Goal: Task Accomplishment & Management: Use online tool/utility

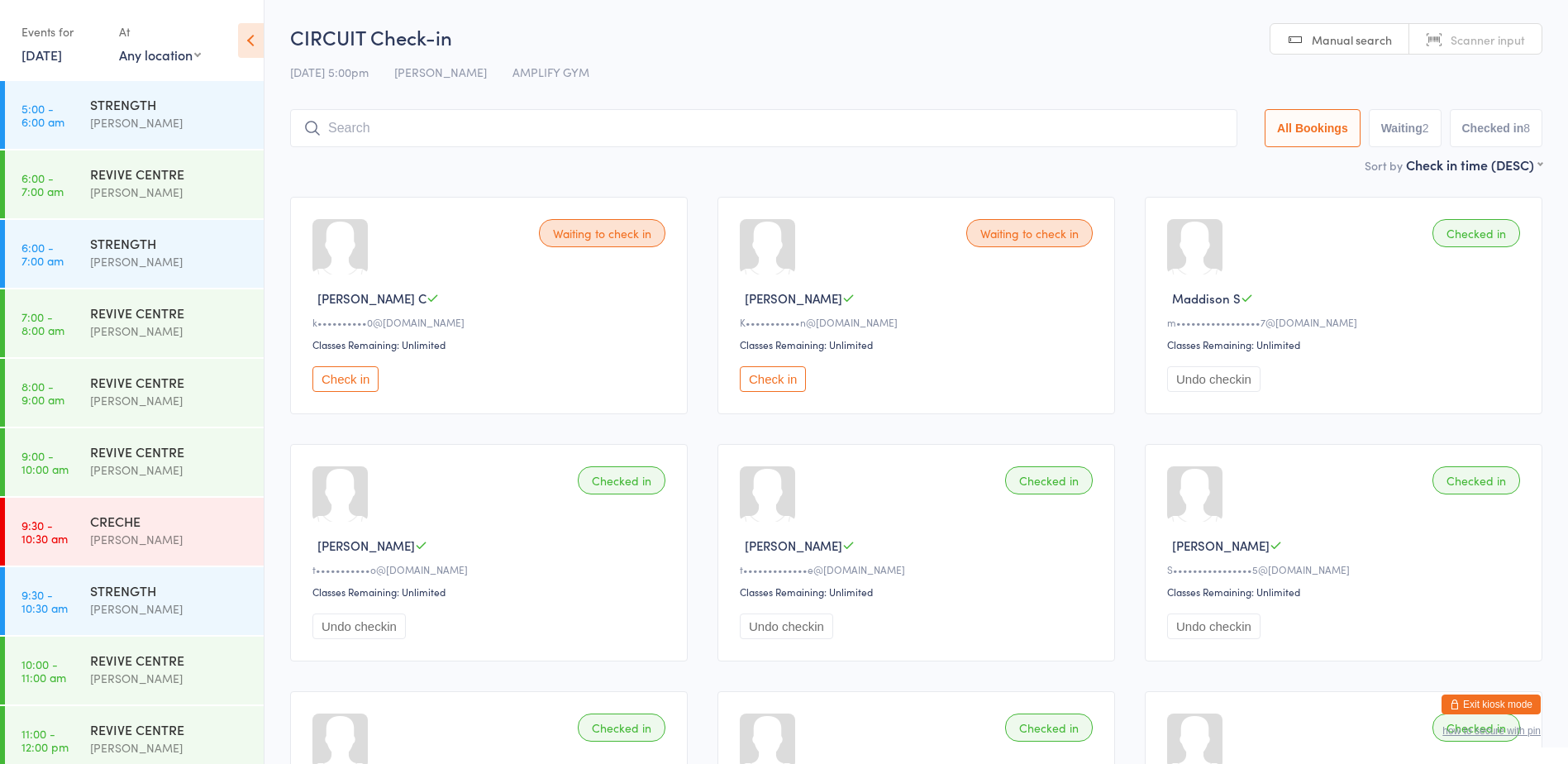
scroll to position [359, 0]
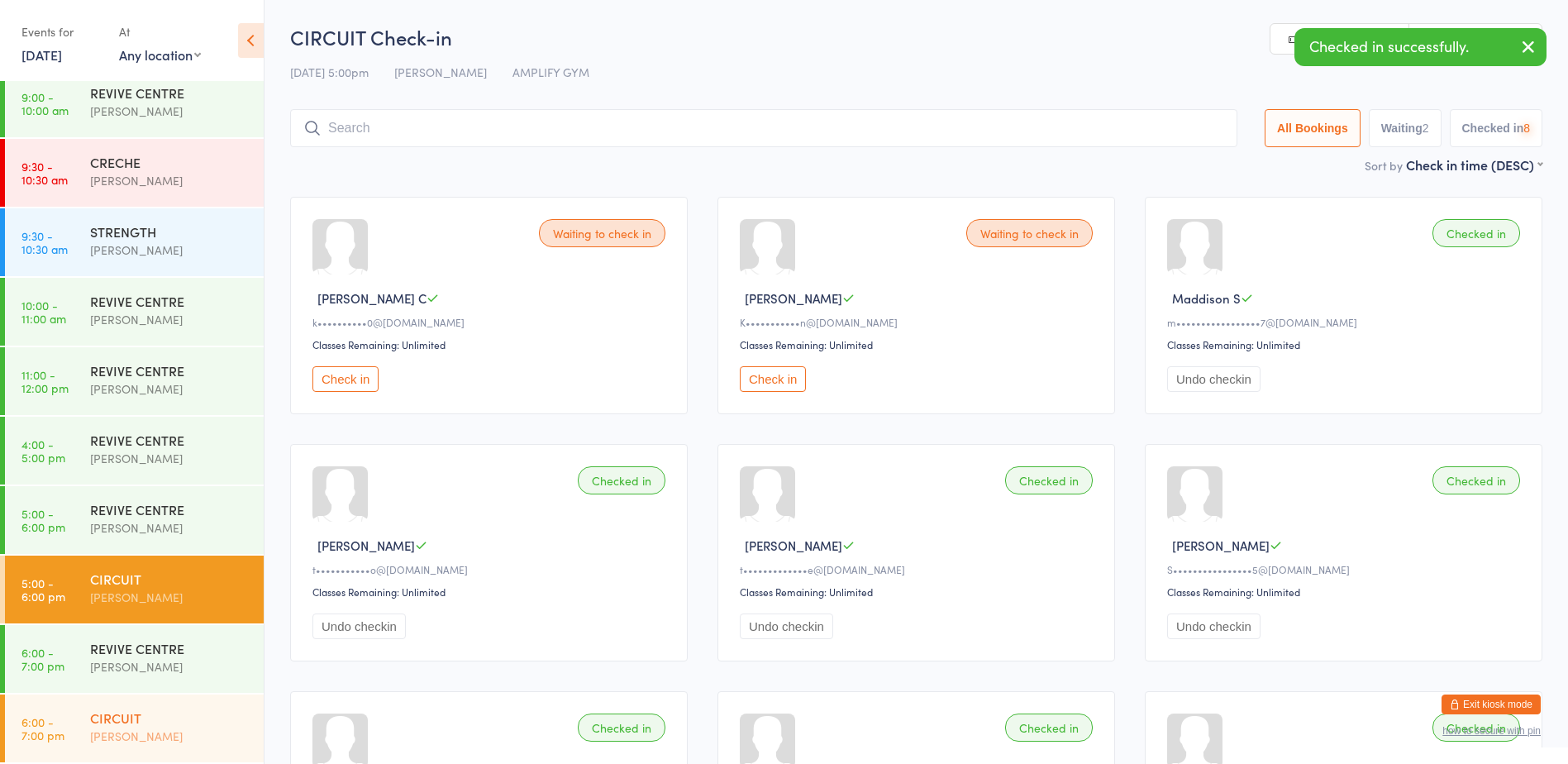
click at [169, 723] on div "CIRCUIT" at bounding box center [170, 717] width 159 height 18
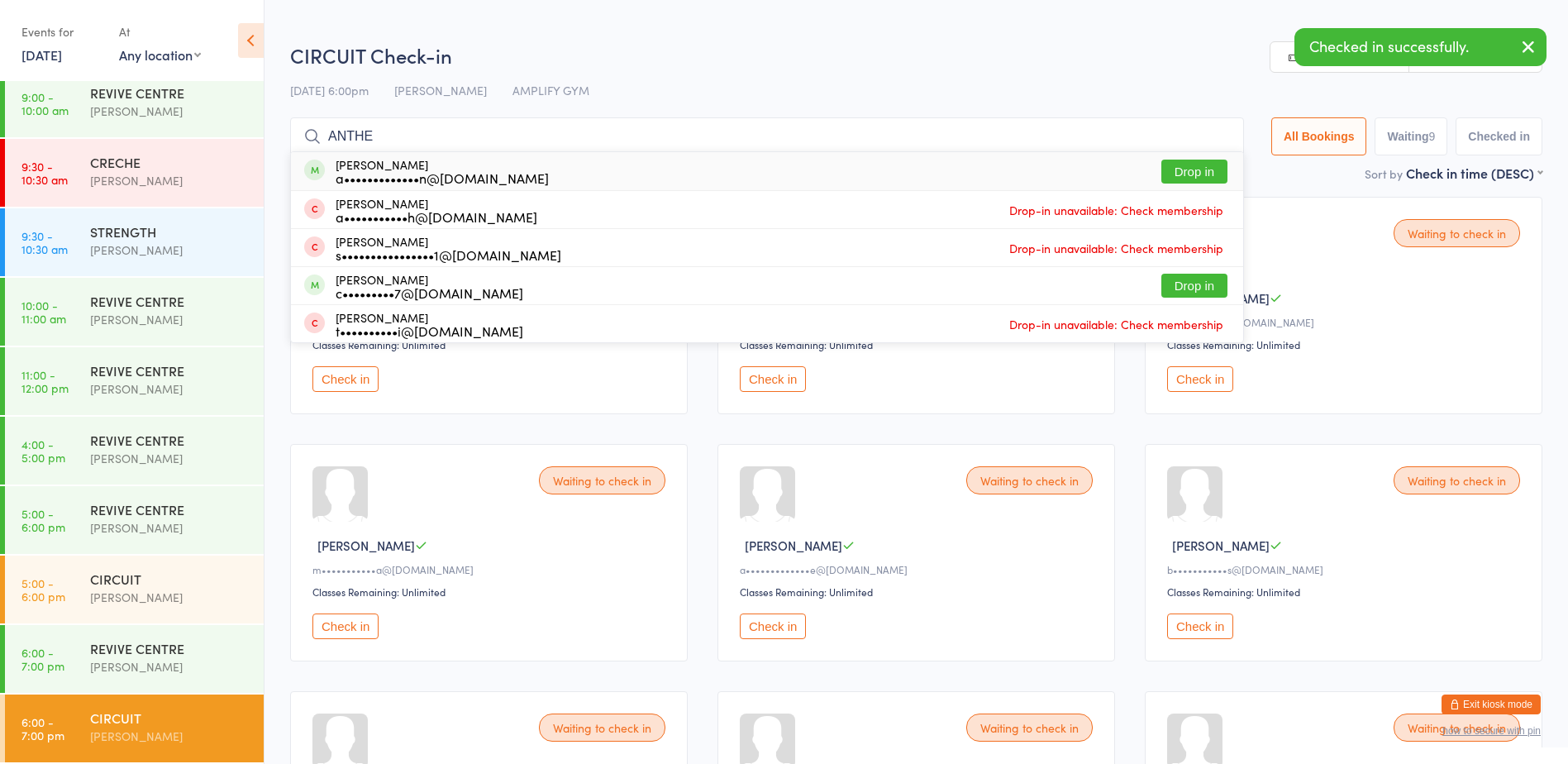
type input "ANTHE"
click at [1168, 169] on button "Drop in" at bounding box center [1195, 171] width 66 height 24
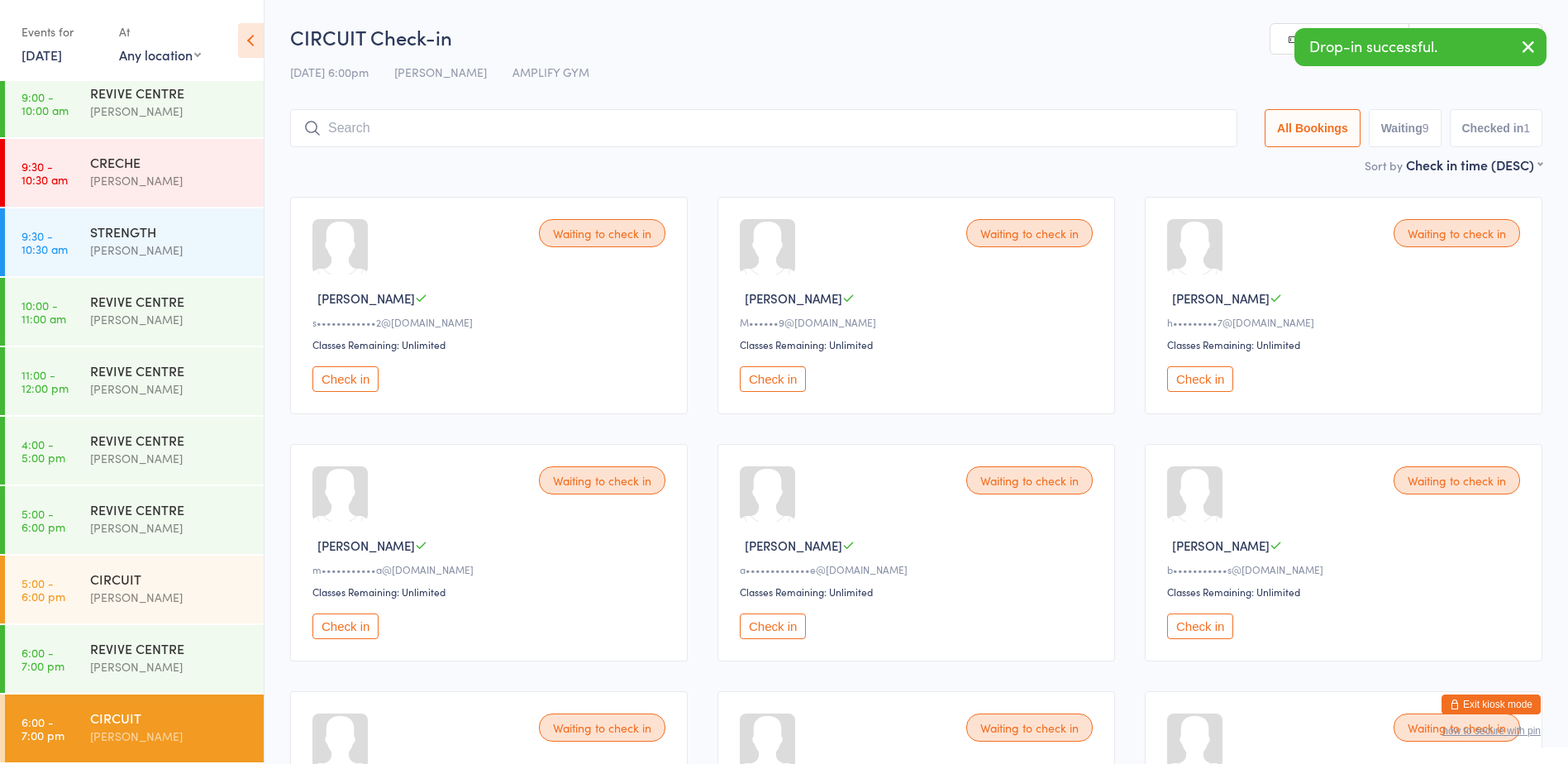
click at [333, 385] on button "Check in" at bounding box center [345, 378] width 66 height 25
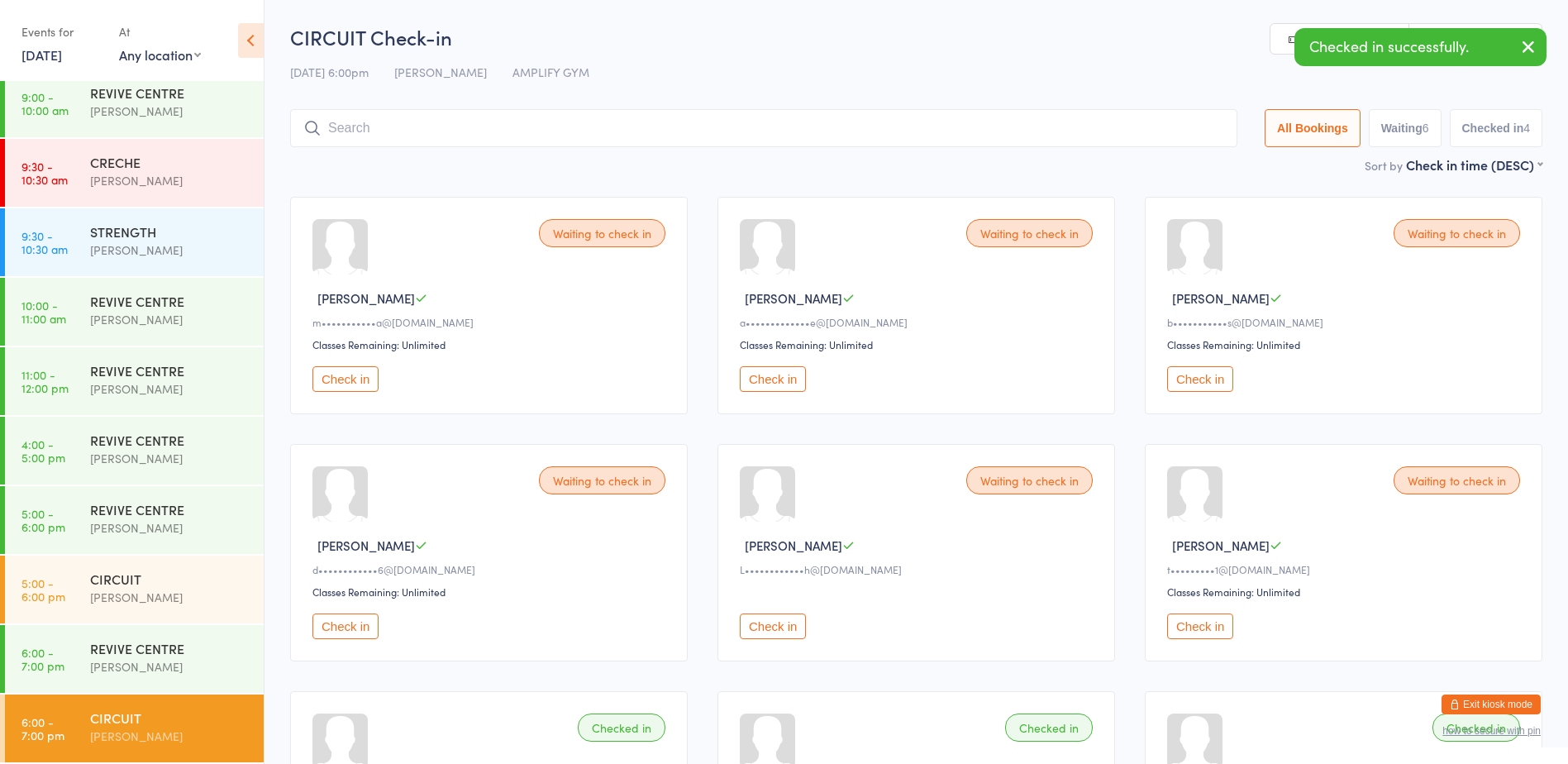
click at [781, 379] on button "Check in" at bounding box center [773, 378] width 66 height 25
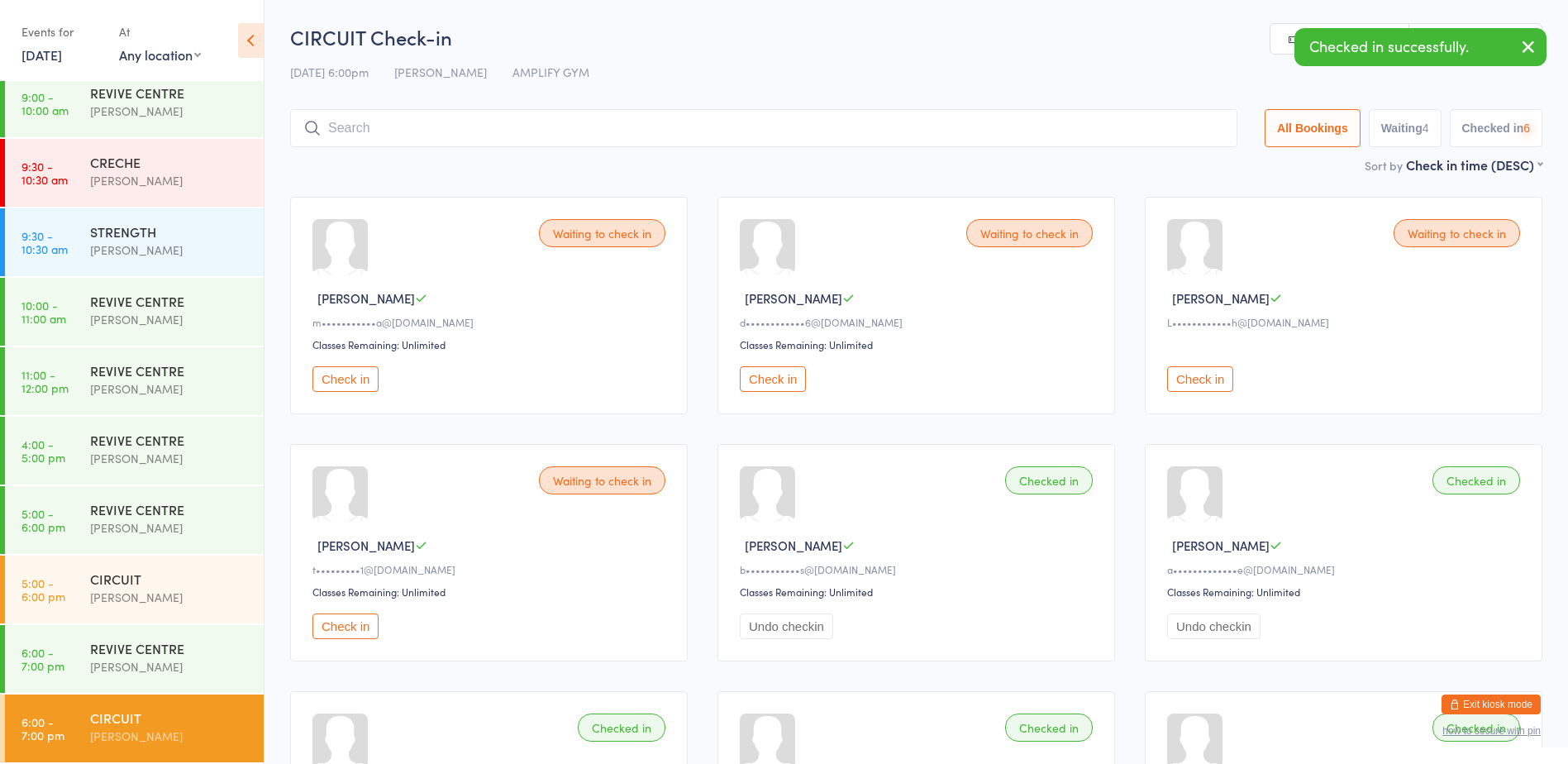
click at [781, 379] on button "Check in" at bounding box center [773, 378] width 66 height 25
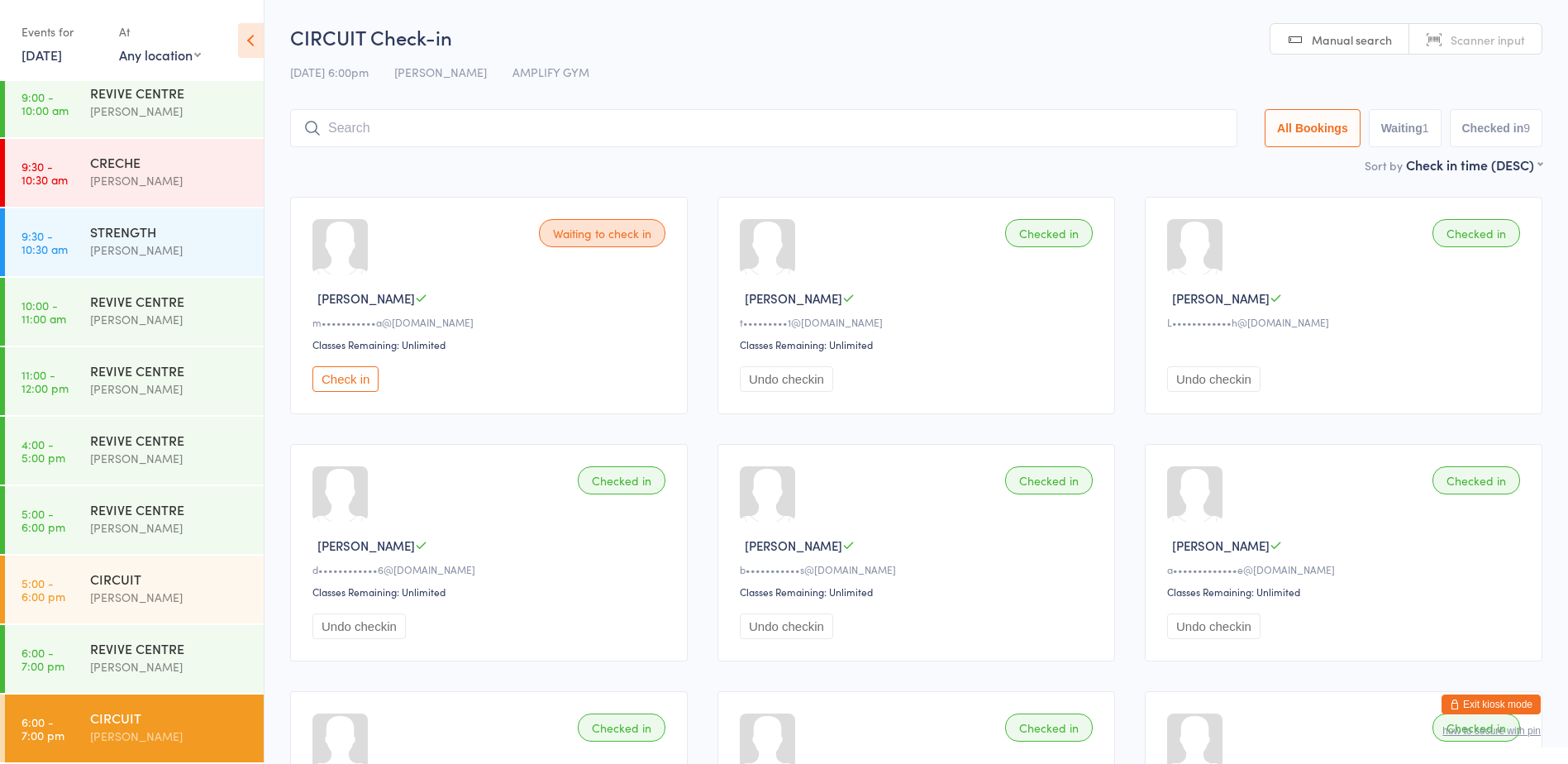
click at [333, 379] on button "Check in" at bounding box center [345, 378] width 66 height 25
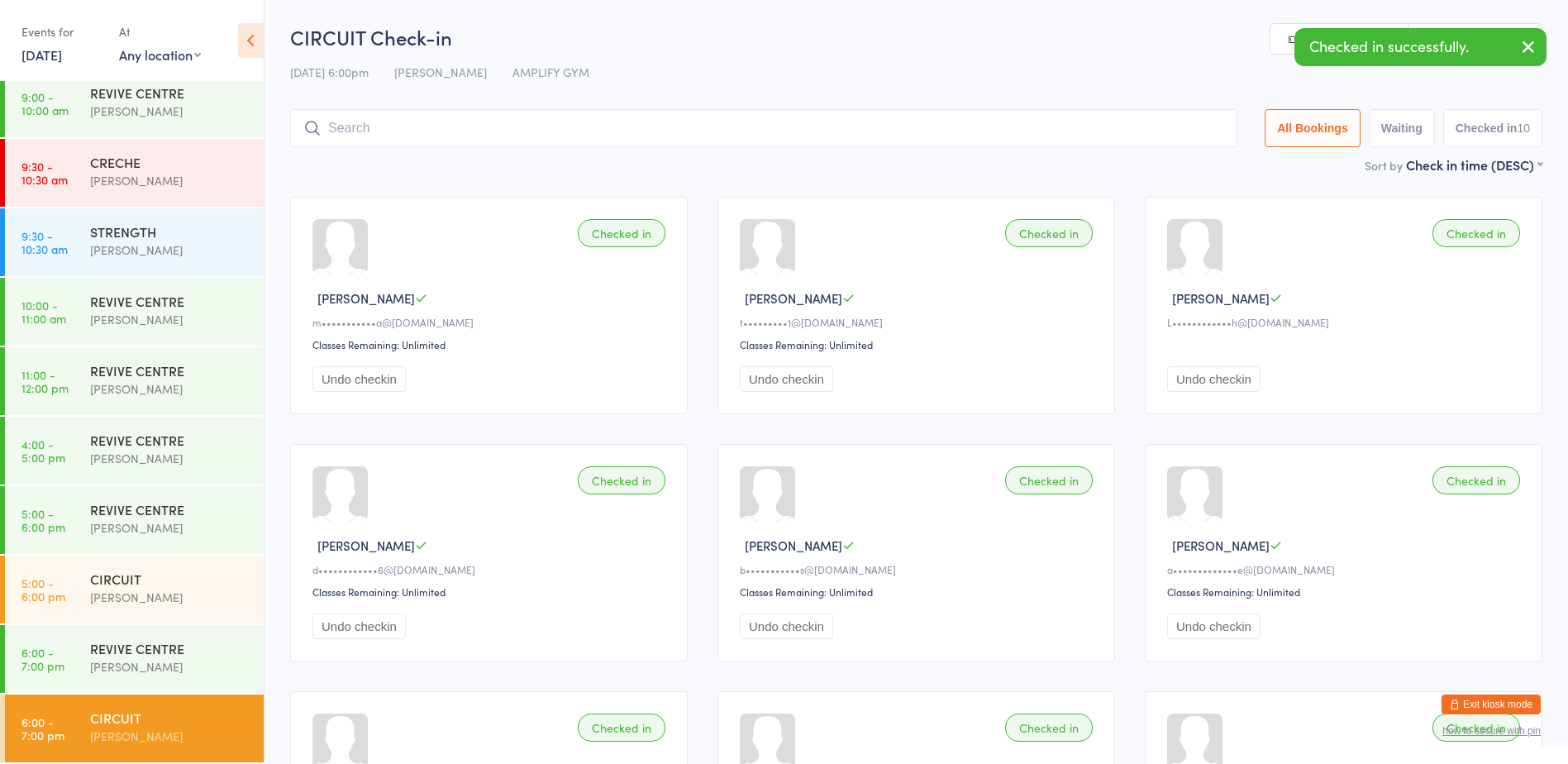
click at [370, 149] on div "CIRCUIT Check-in 16 Sep 6:00pm Rachael Weir AMPLIFY GYM Manual search Scanner i…" at bounding box center [916, 90] width 1252 height 132
click at [367, 131] on input "search" at bounding box center [764, 128] width 948 height 38
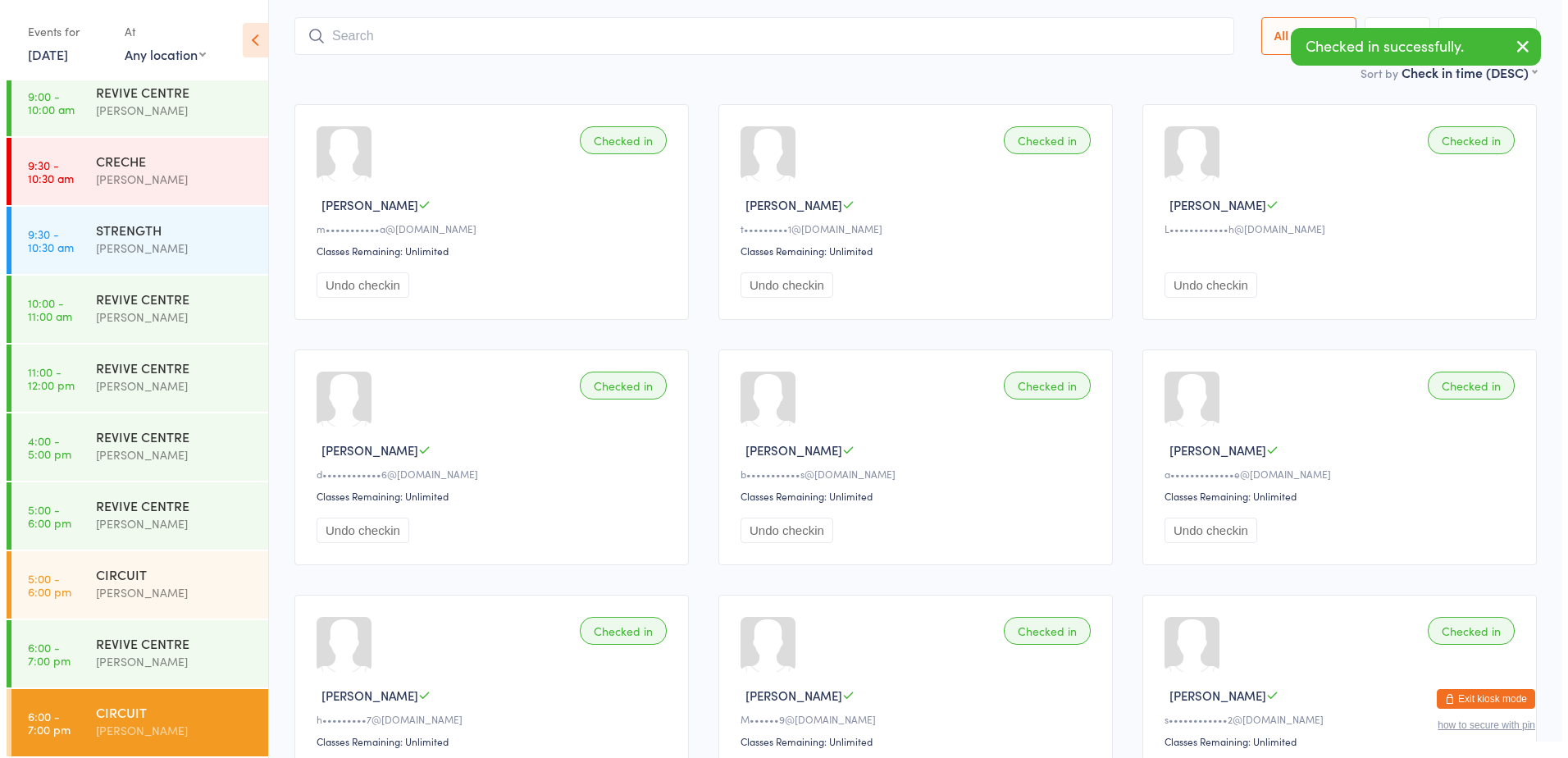
scroll to position [109, 0]
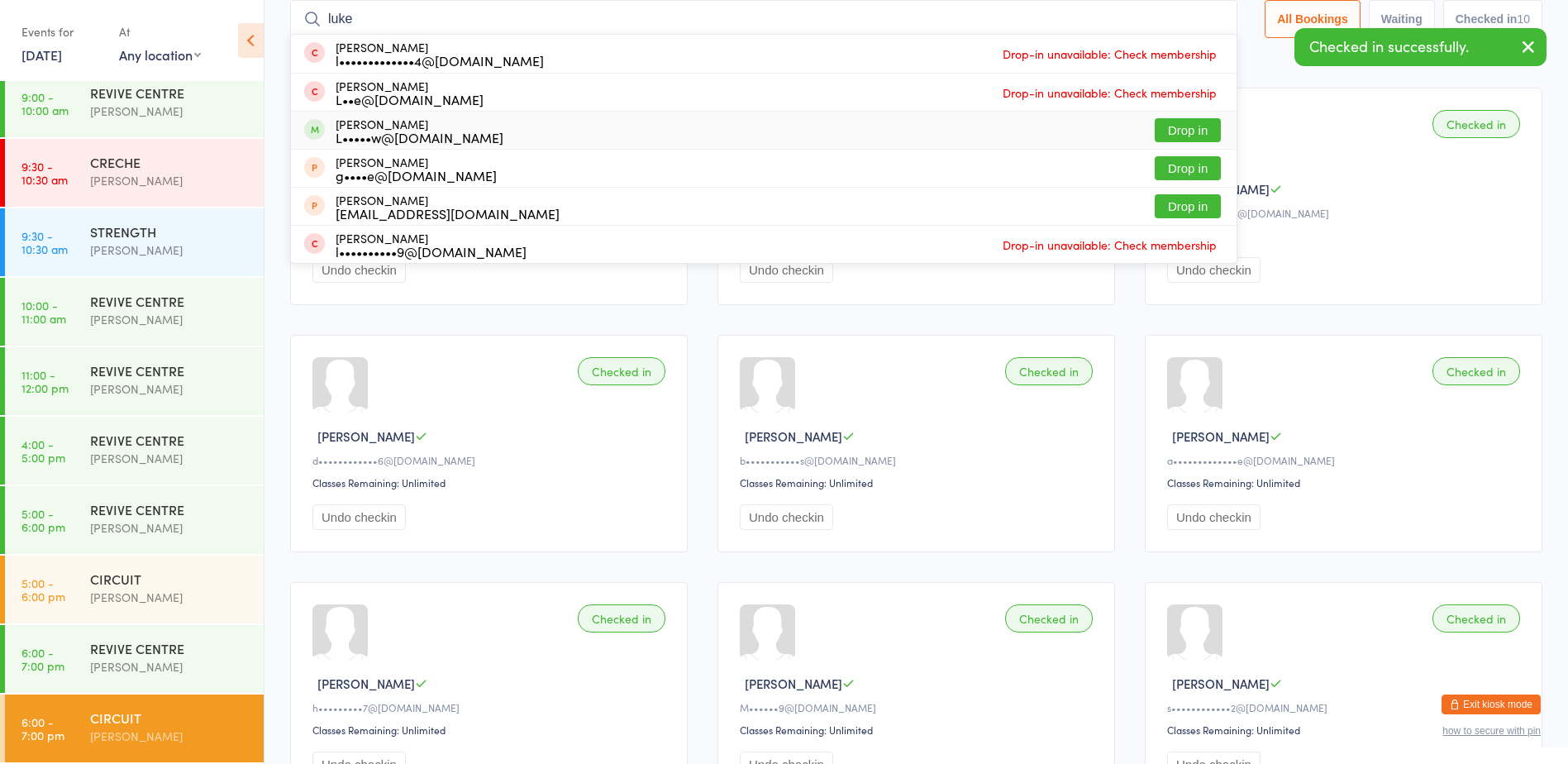
type input "luke"
click at [1165, 126] on button "Drop in" at bounding box center [1188, 129] width 66 height 24
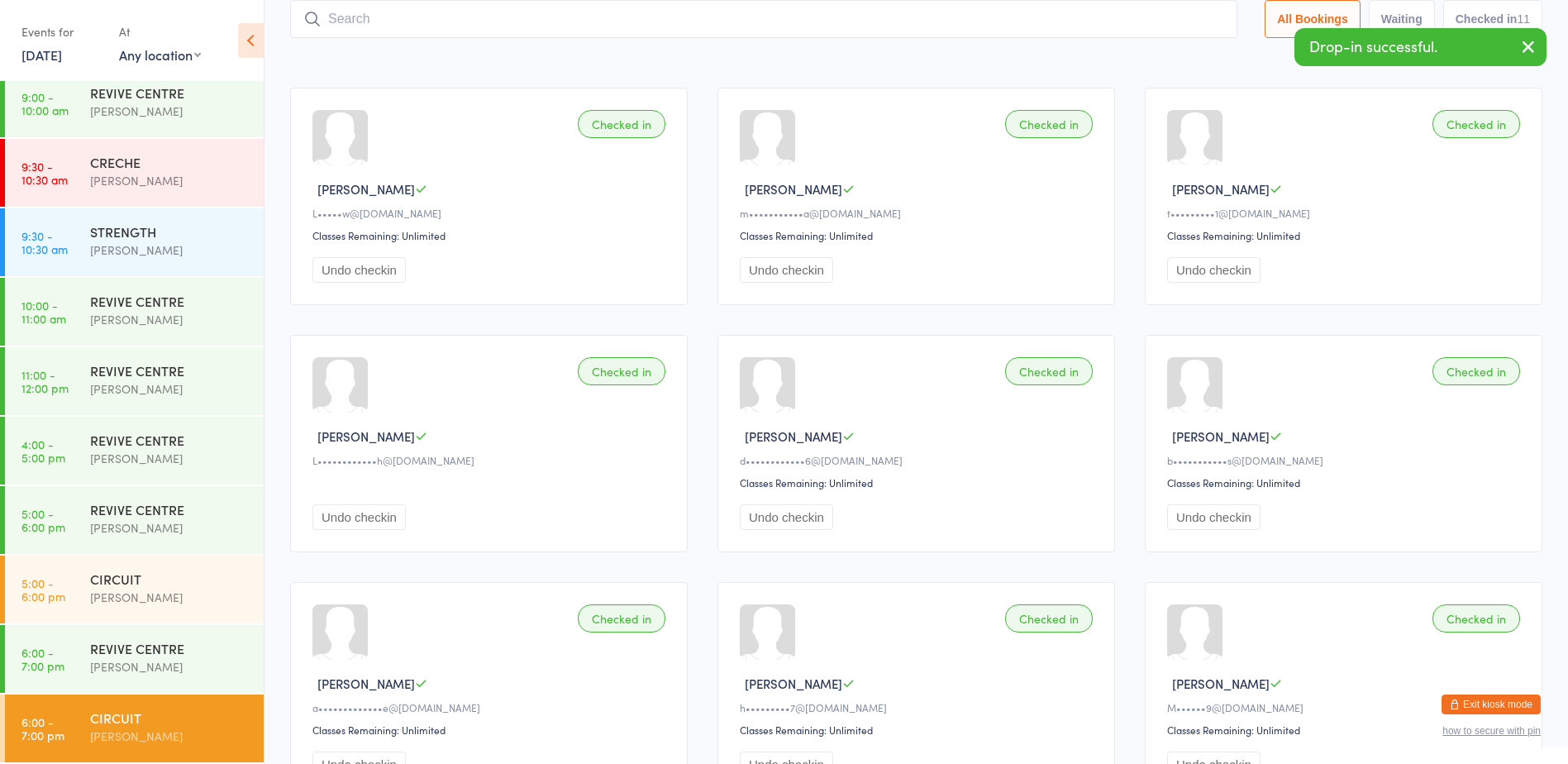
click at [1484, 698] on button "Exit kiosk mode" at bounding box center [1491, 705] width 99 height 20
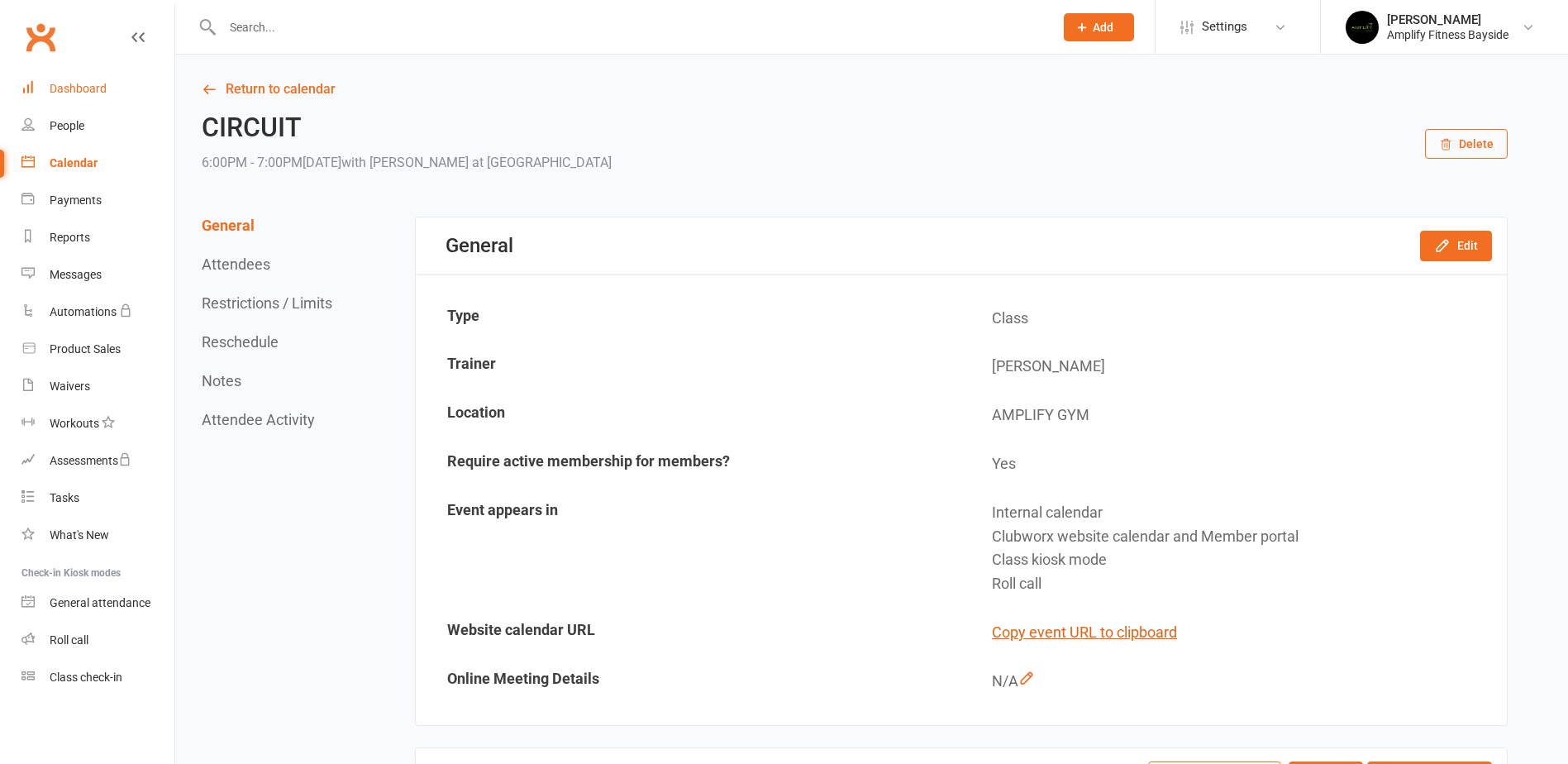
drag, startPoint x: 0, startPoint y: 0, endPoint x: 89, endPoint y: 85, distance: 123.1
click at [89, 85] on div "Dashboard" at bounding box center [78, 89] width 58 height 13
